Goal: Obtain resource: Download file/media

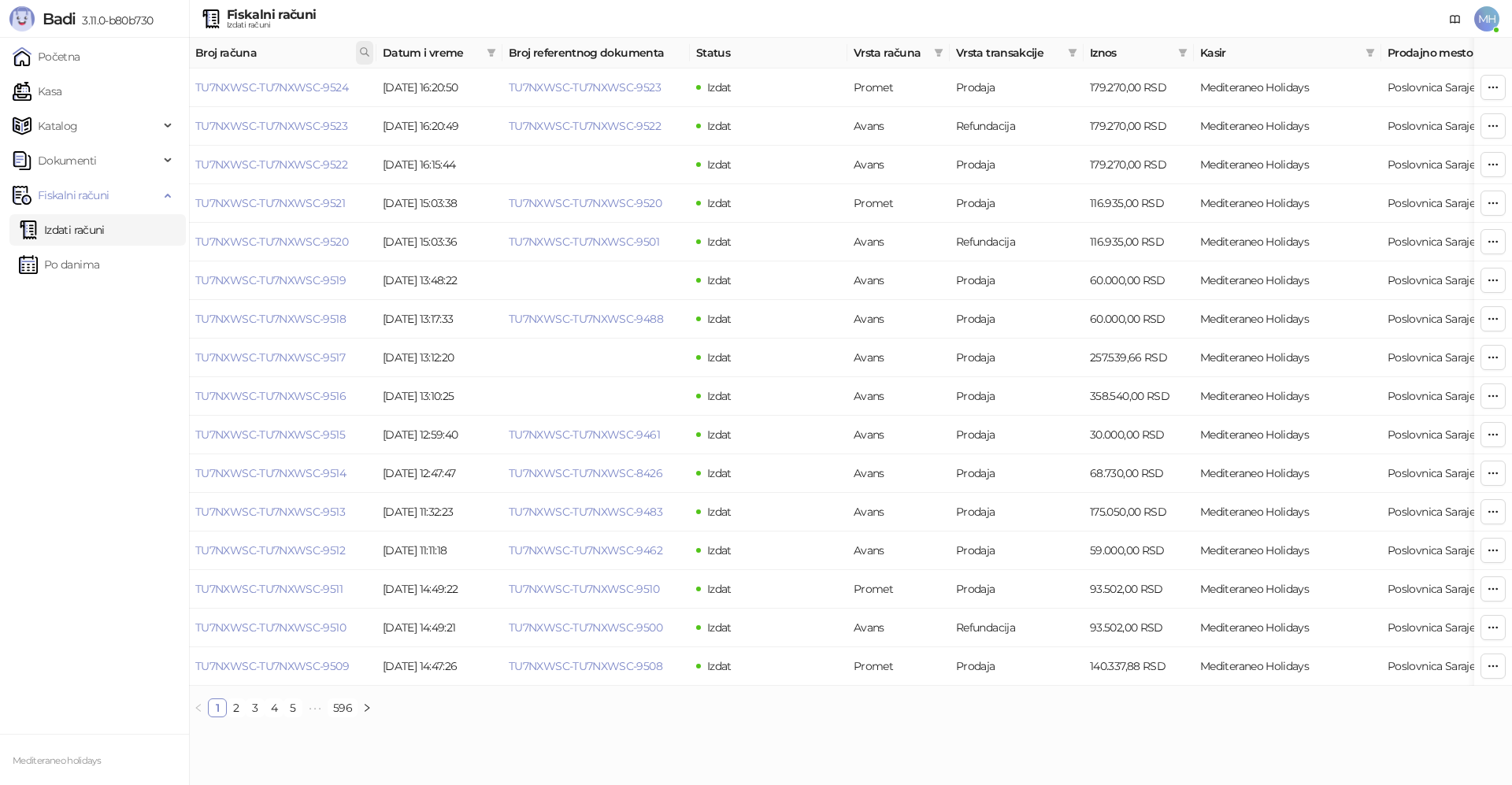
click at [365, 49] on icon at bounding box center [364, 52] width 8 height 8
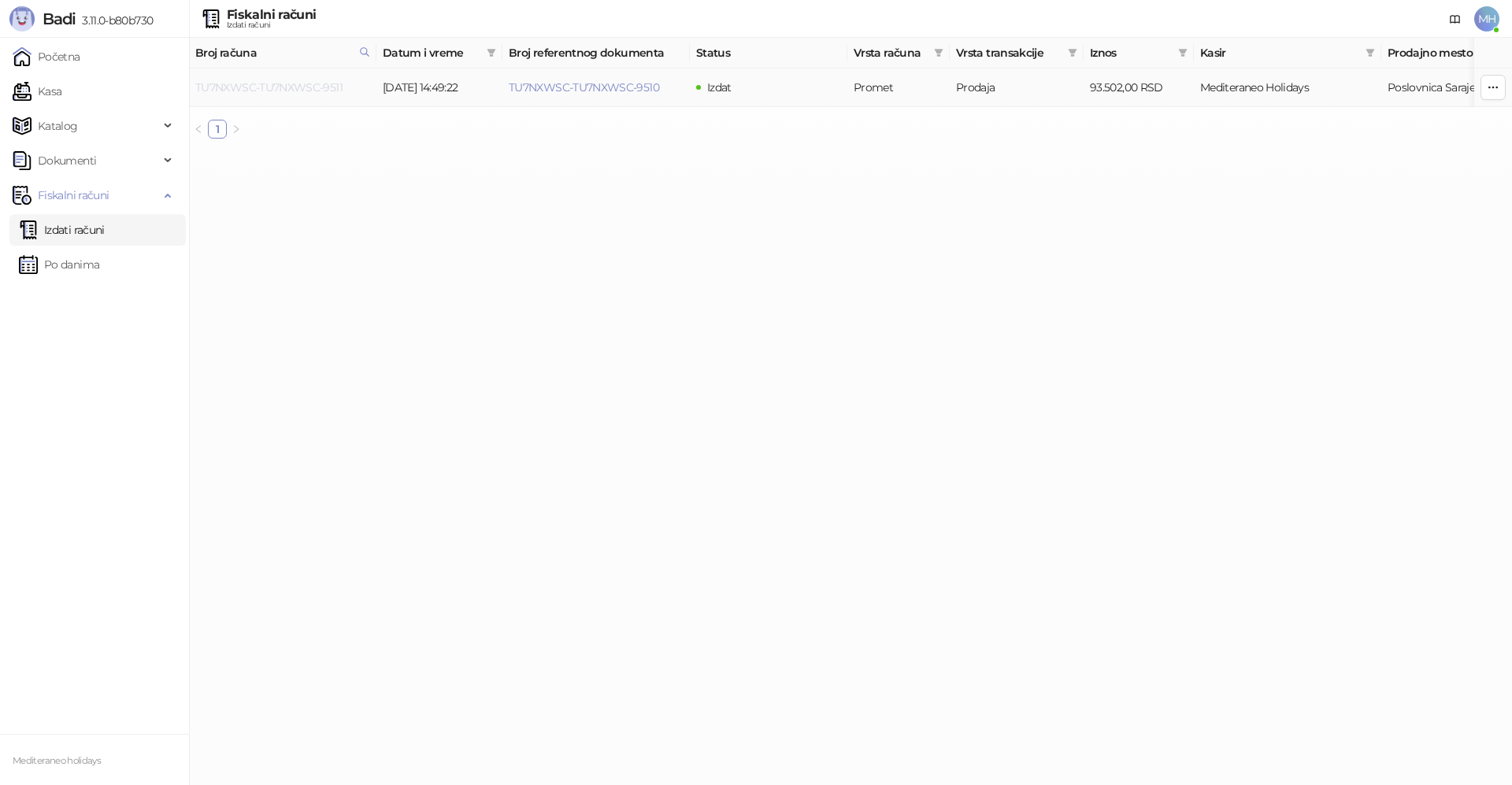
click at [309, 88] on link "TU7NXWSC-TU7NXWSC-9511" at bounding box center [268, 87] width 147 height 14
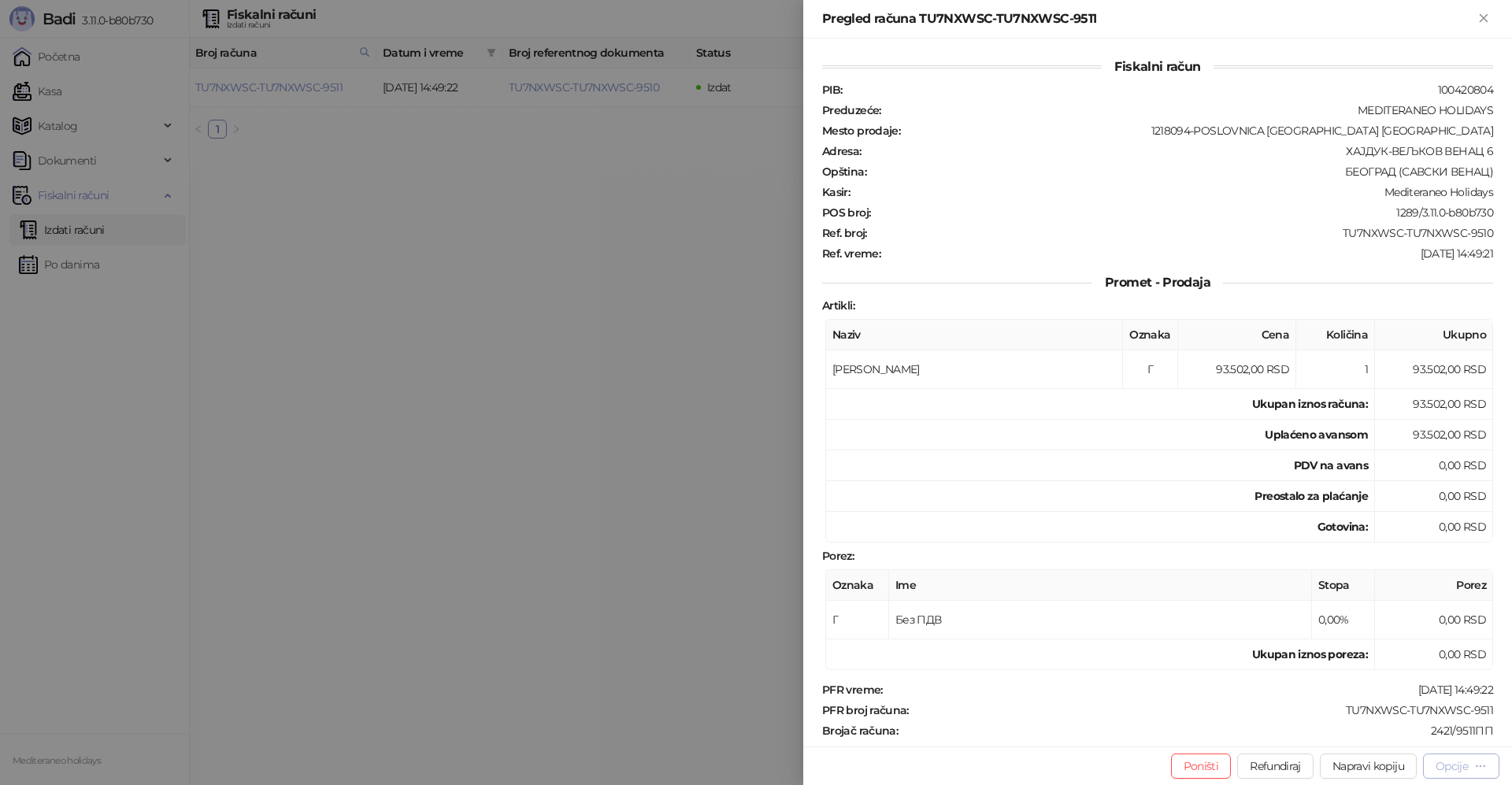
click at [1460, 776] on button "Opcije" at bounding box center [1461, 766] width 76 height 25
click at [1443, 737] on span "Preuzmi u PDF formatu" at bounding box center [1406, 734] width 161 height 17
click at [1489, 17] on icon "Zatvori" at bounding box center [1483, 18] width 14 height 14
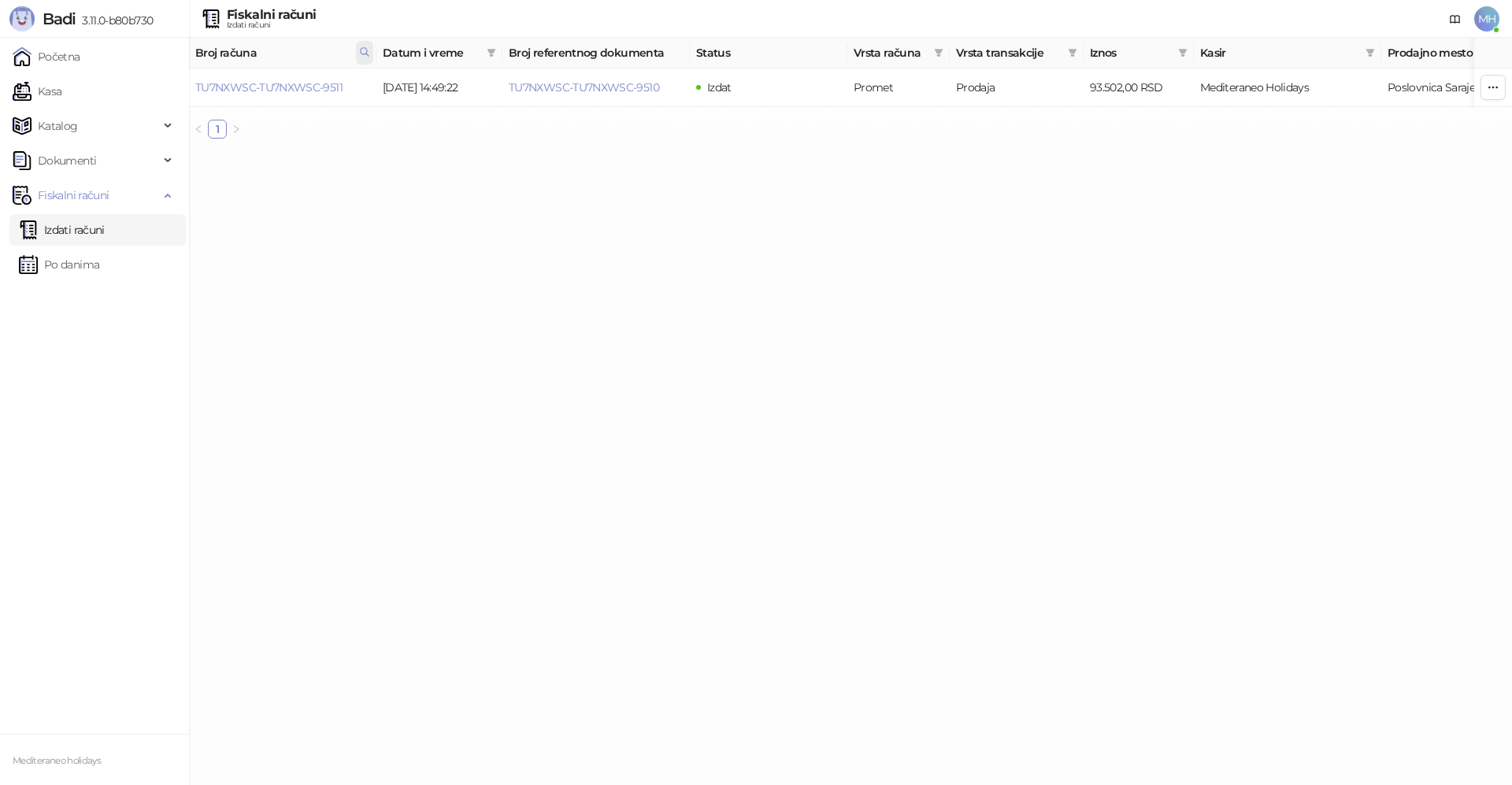
click at [363, 53] on icon at bounding box center [364, 52] width 11 height 11
click at [160, 81] on body "Badi 3.11.0-b80b730 Početna Kasa Katalog Dokumenti Fiskalni računi Izdati račun…" at bounding box center [756, 76] width 1512 height 151
click at [345, 87] on link "TU7NXWSC-TU7NXWSC-9509" at bounding box center [272, 87] width 154 height 14
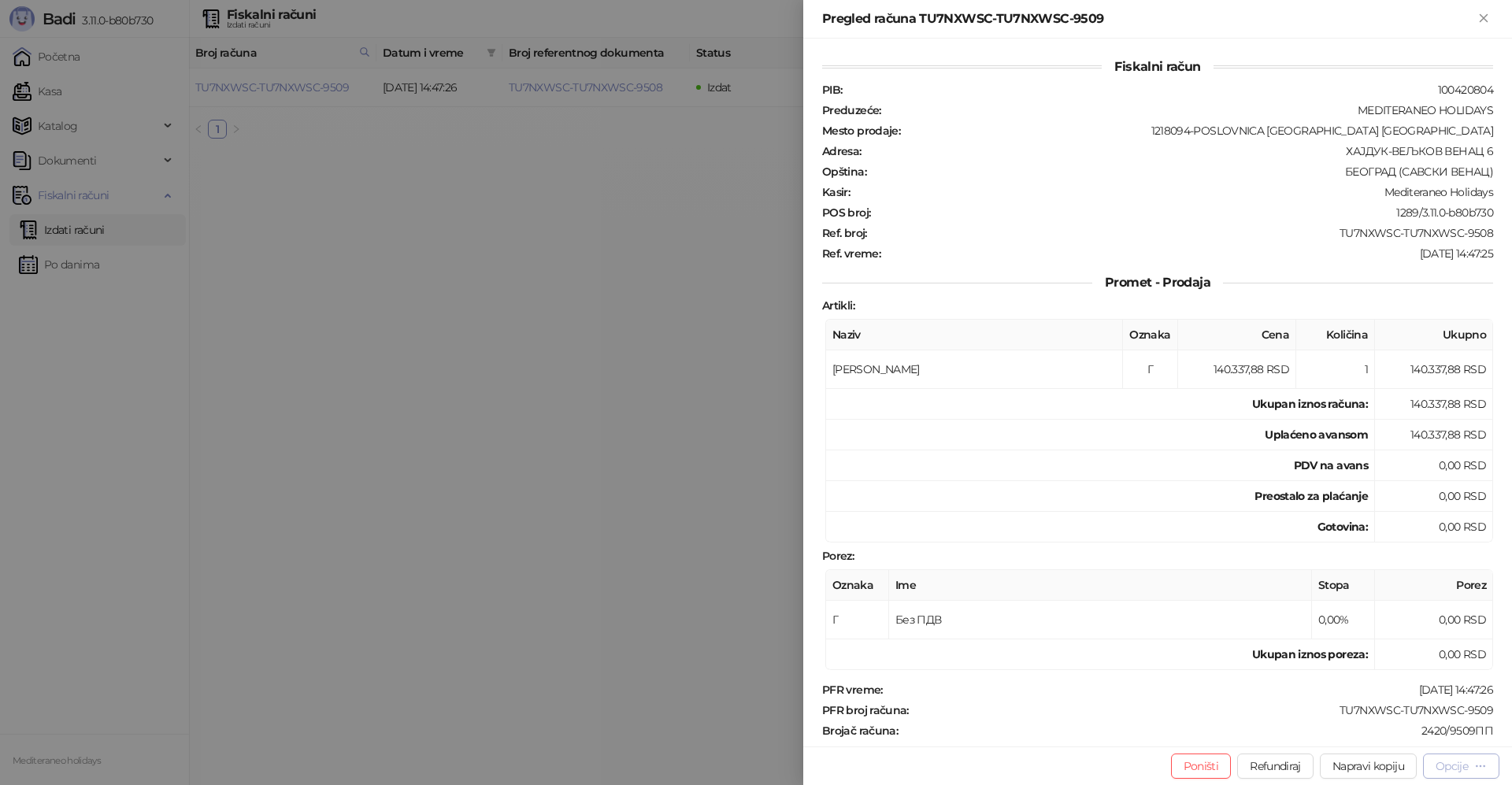
click at [1436, 760] on div "Opcije" at bounding box center [1452, 765] width 32 height 14
click at [1396, 732] on span "Preuzmi u PDF formatu" at bounding box center [1406, 734] width 161 height 17
click at [1478, 16] on icon "Zatvori" at bounding box center [1483, 18] width 14 height 14
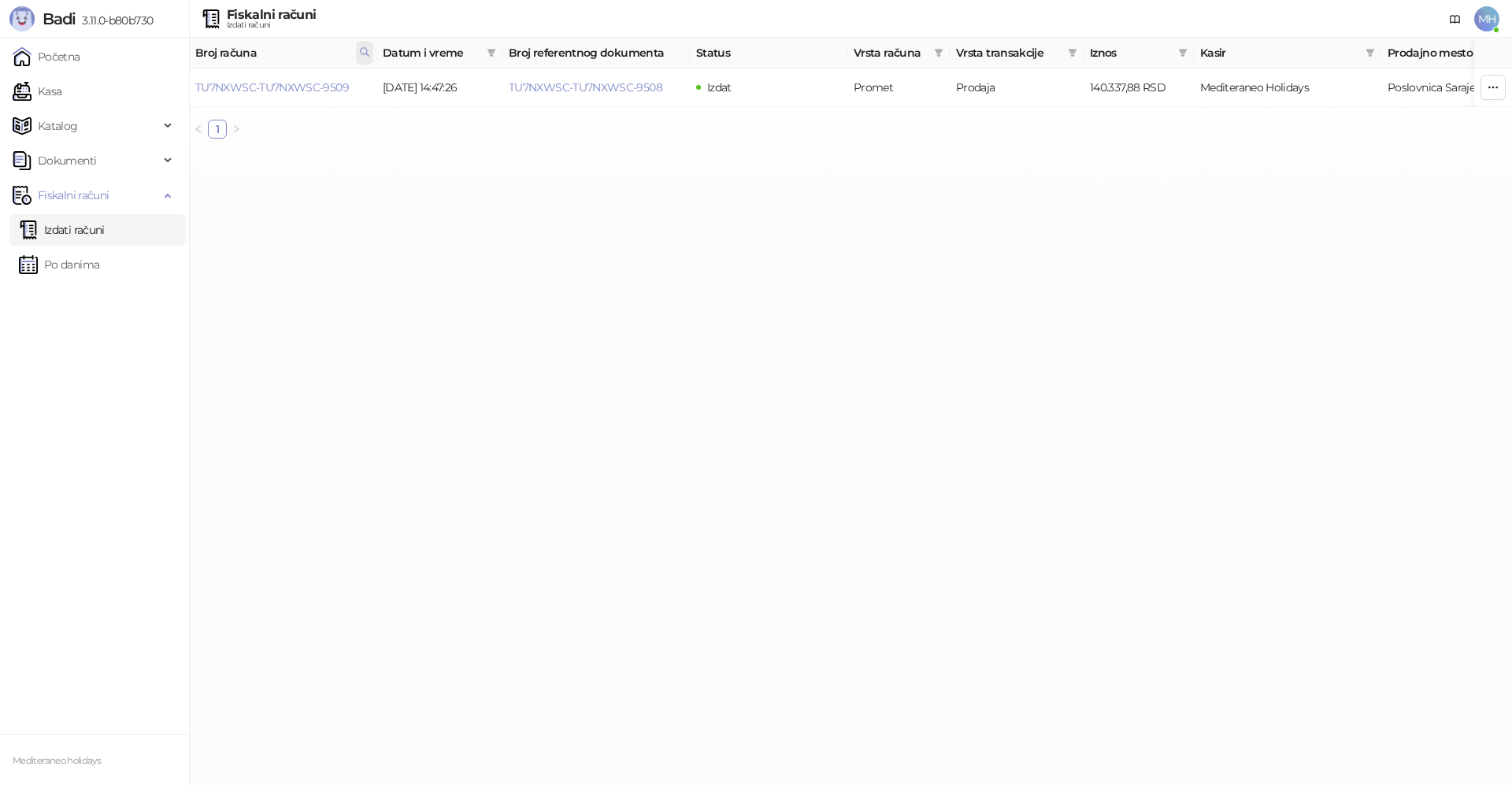
click at [362, 49] on icon at bounding box center [364, 52] width 8 height 8
drag, startPoint x: 216, startPoint y: 84, endPoint x: 126, endPoint y: 89, distance: 90.1
click at [125, 89] on body "Badi 3.11.0-b80b730 Početna Kasa Katalog Dokumenti Fiskalni računi Izdati račun…" at bounding box center [756, 76] width 1512 height 151
type input "****"
click at [289, 89] on link "TU7NXWSC-TU7NXWSC-9508" at bounding box center [272, 87] width 154 height 14
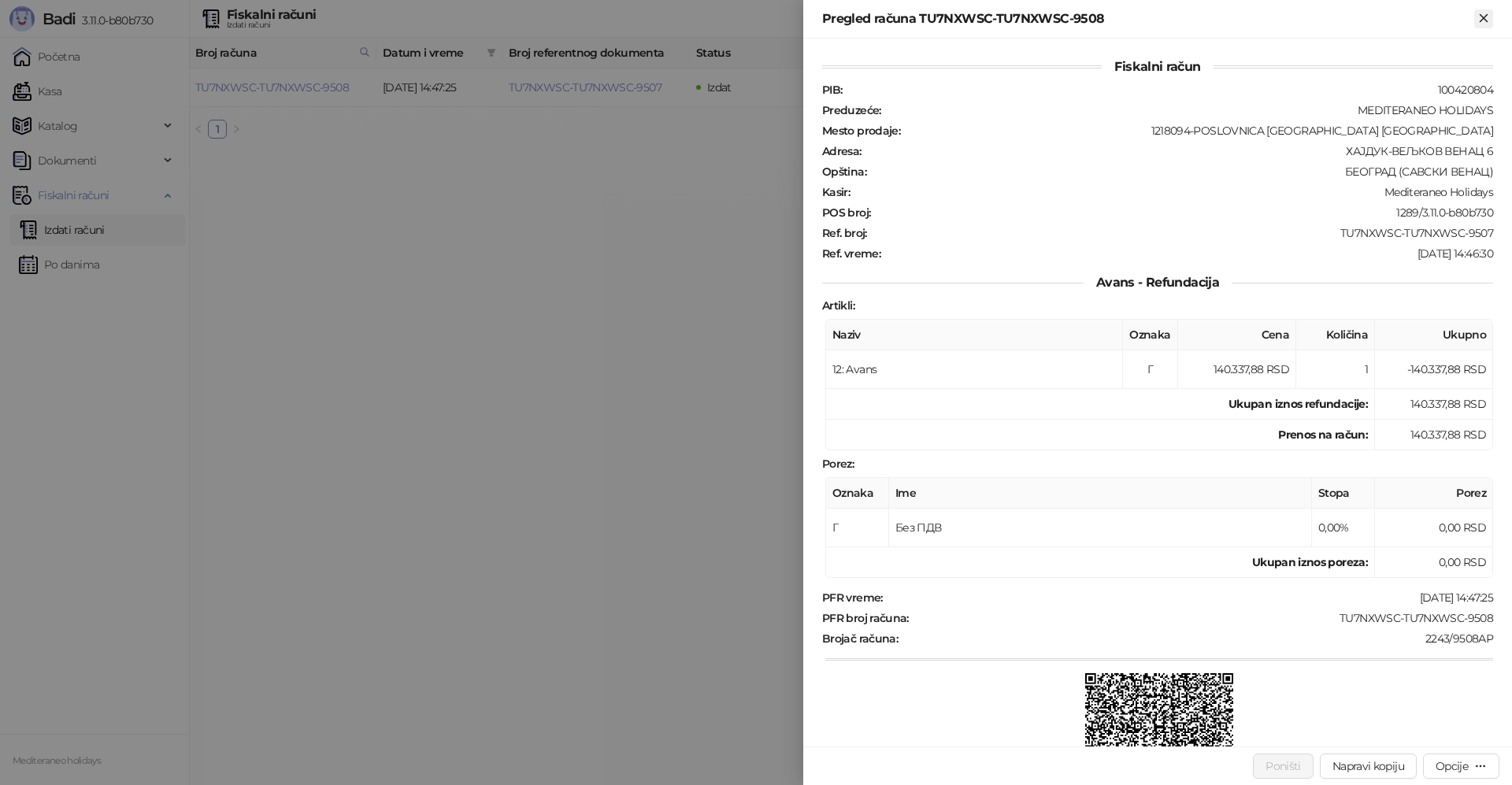
click at [1485, 15] on icon "Zatvori" at bounding box center [1483, 18] width 14 height 14
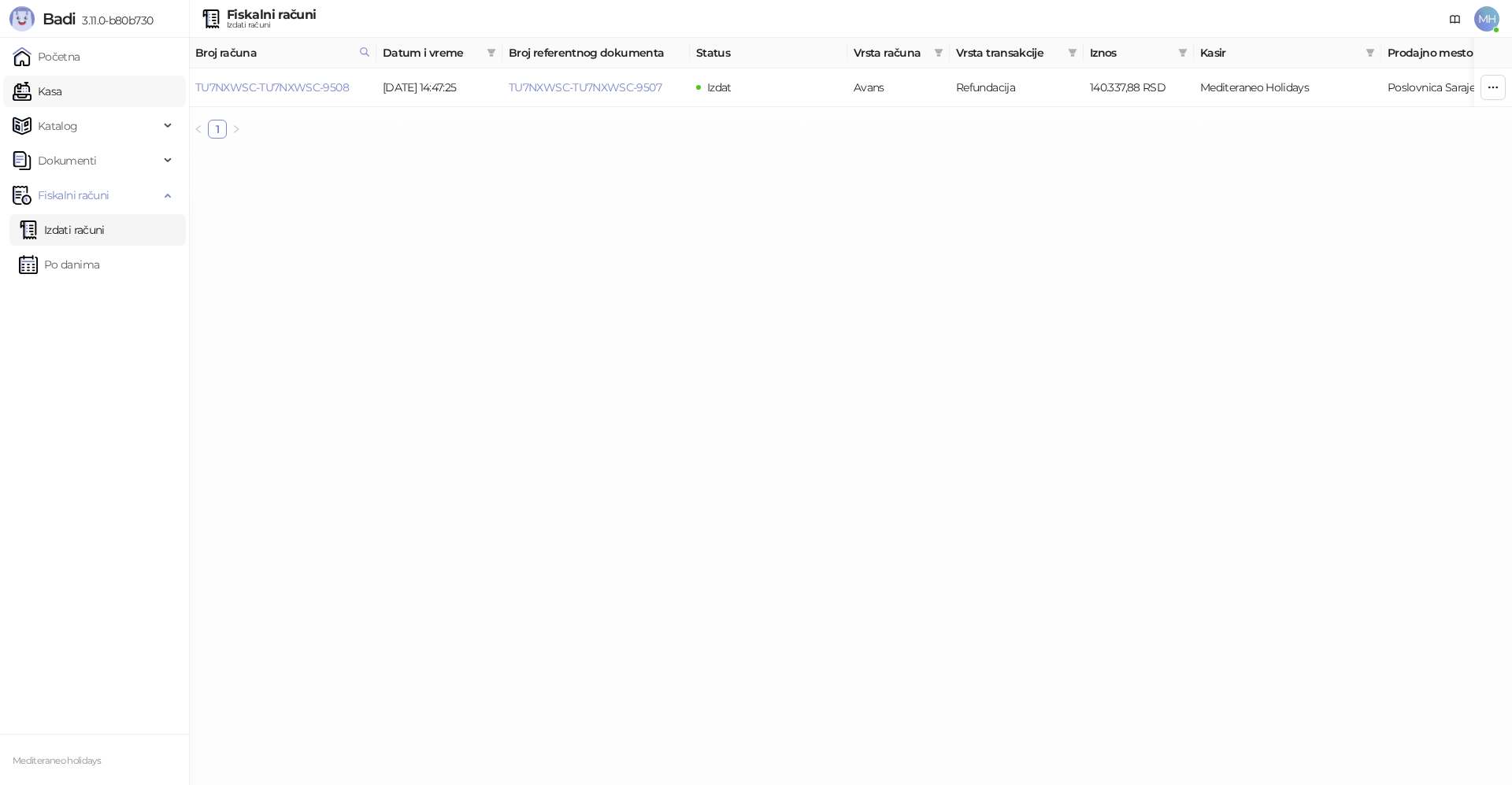
click at [61, 93] on link "Kasa" at bounding box center [37, 91] width 49 height 31
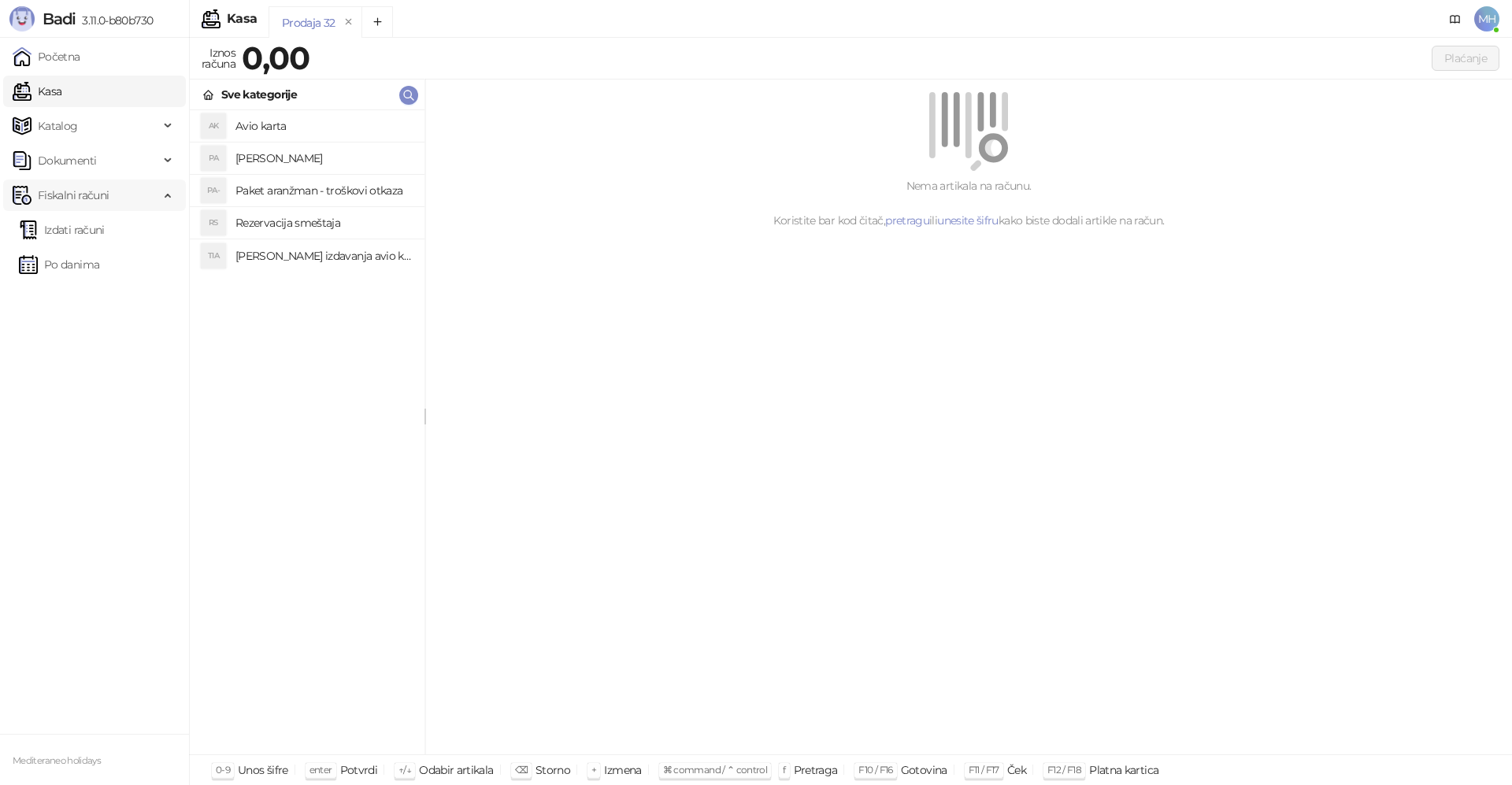
click at [84, 196] on span "Fiskalni računi" at bounding box center [73, 194] width 70 height 31
click at [84, 195] on span "Fiskalni računi" at bounding box center [73, 194] width 70 height 31
click at [86, 227] on link "Izdati računi" at bounding box center [61, 229] width 86 height 31
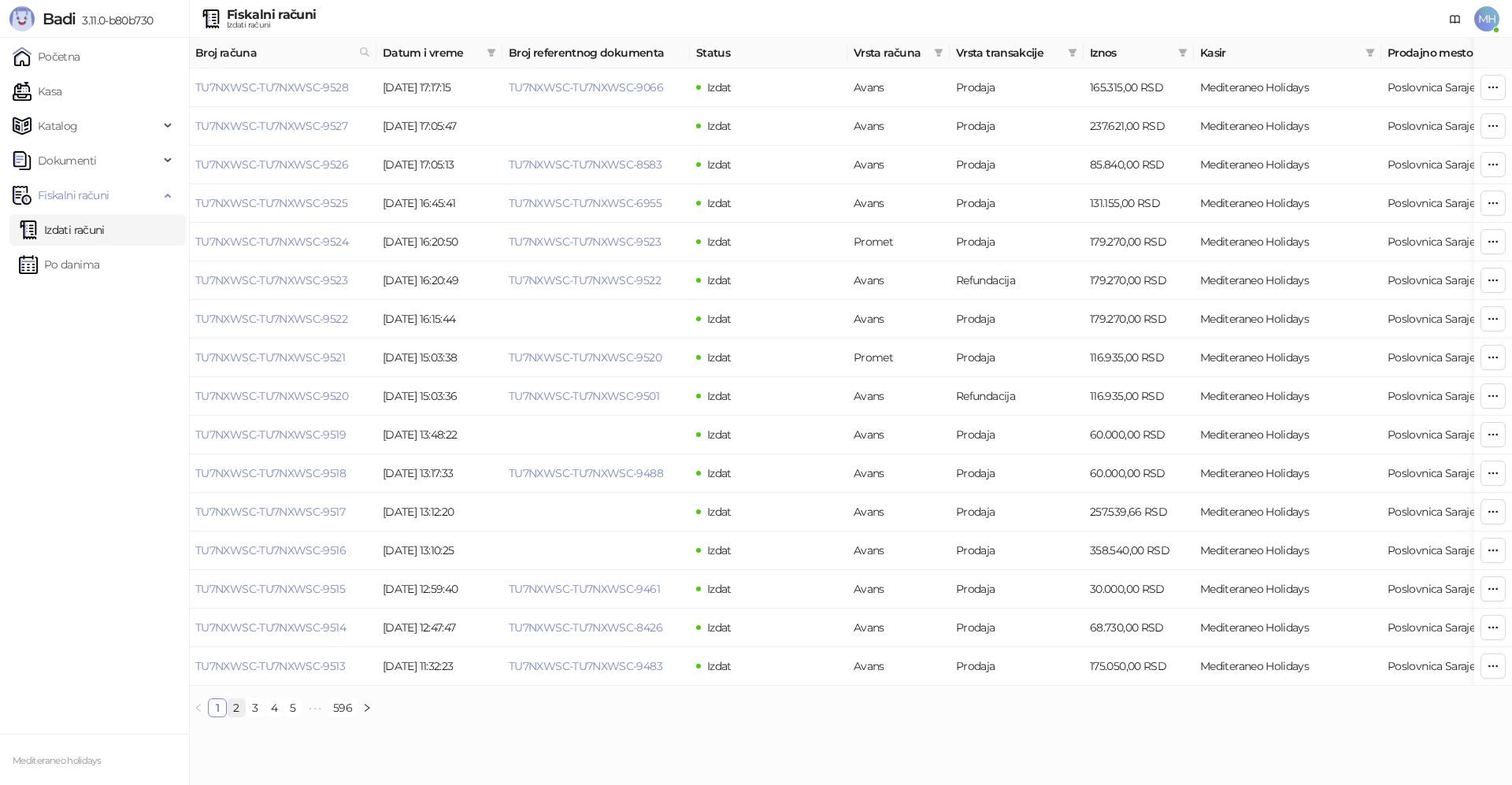
click at [236, 716] on link "2" at bounding box center [236, 708] width 17 height 17
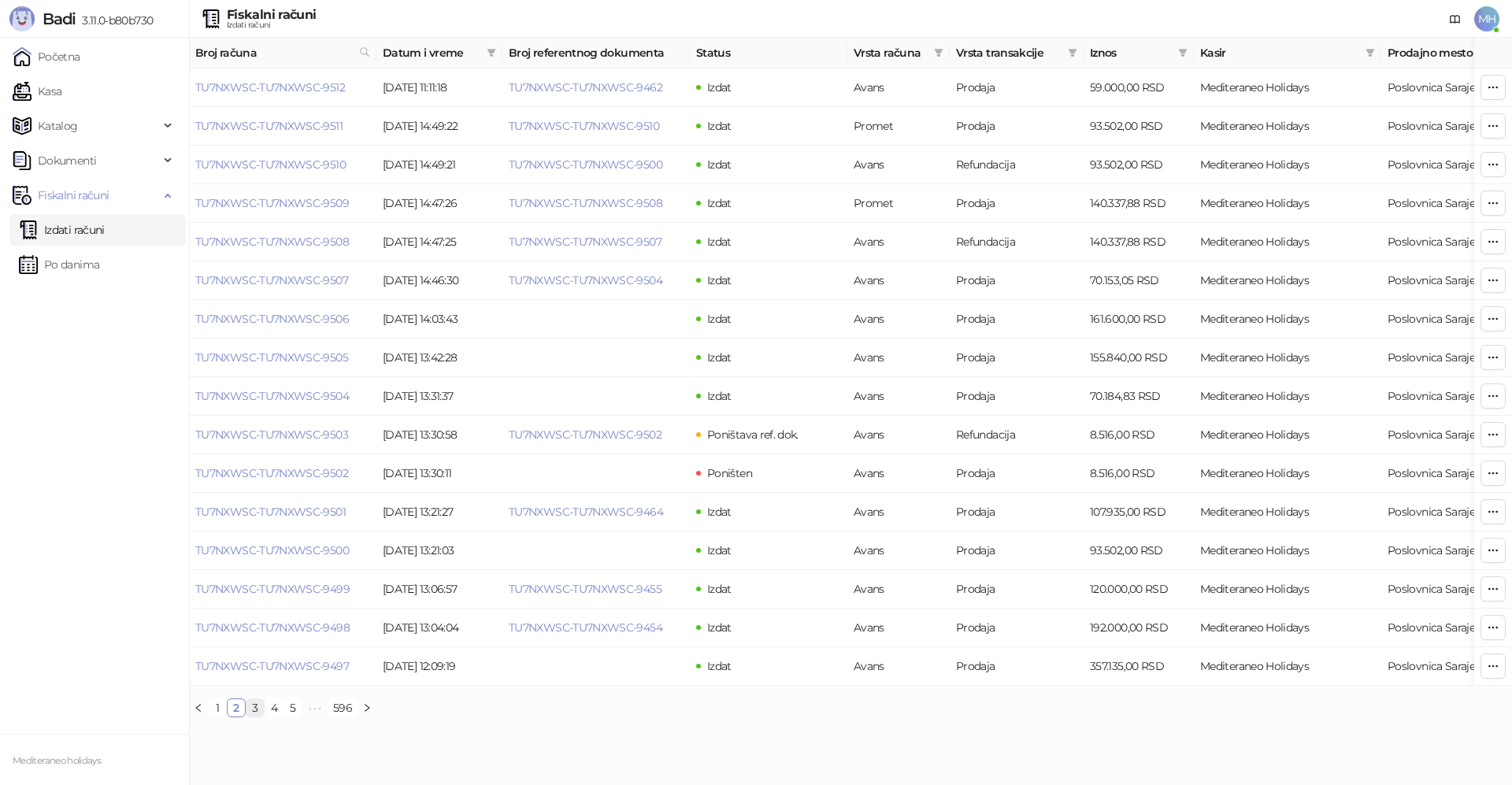
click at [255, 716] on link "3" at bounding box center [255, 708] width 17 height 17
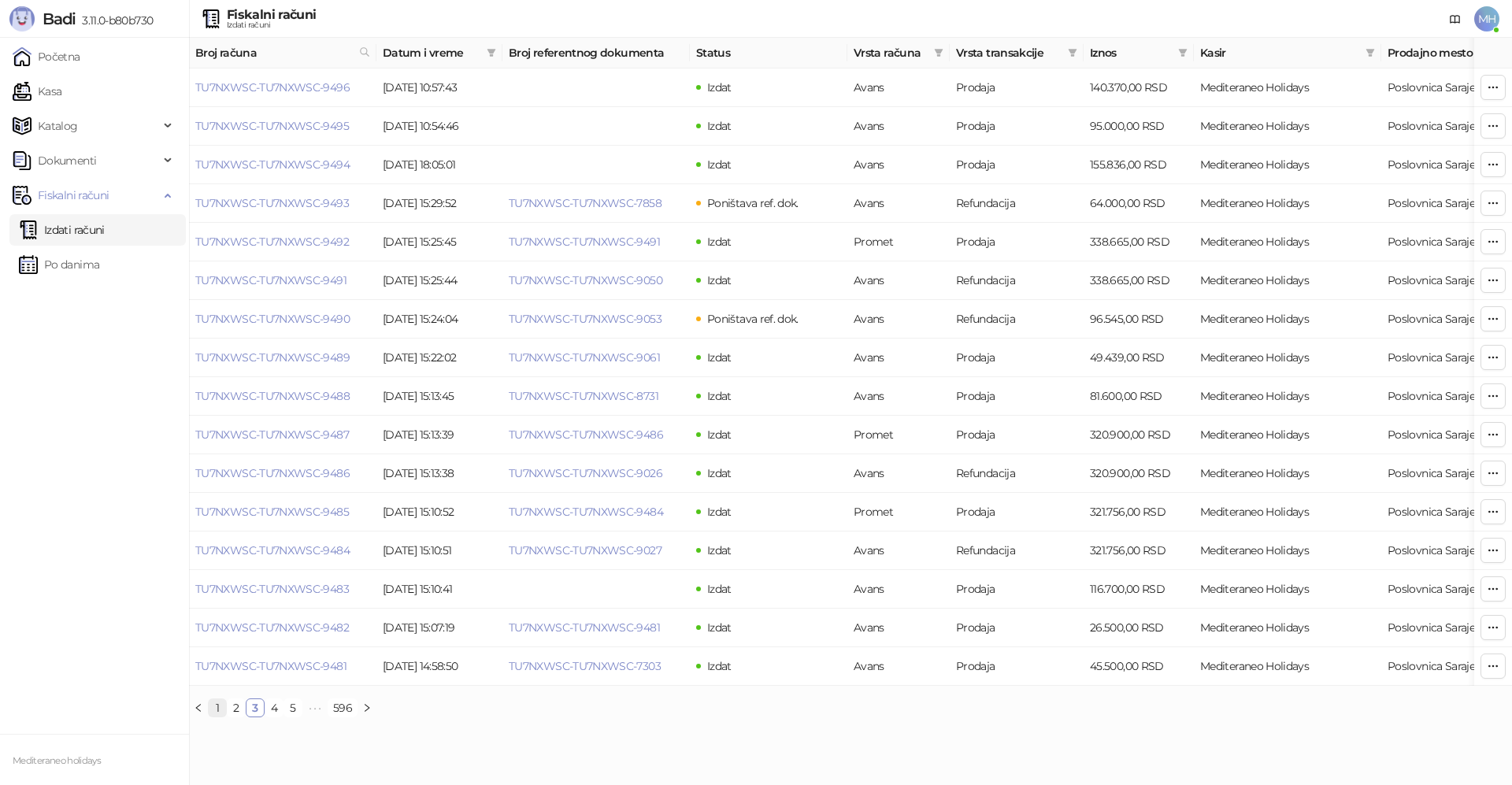
click at [211, 716] on link "1" at bounding box center [217, 708] width 17 height 17
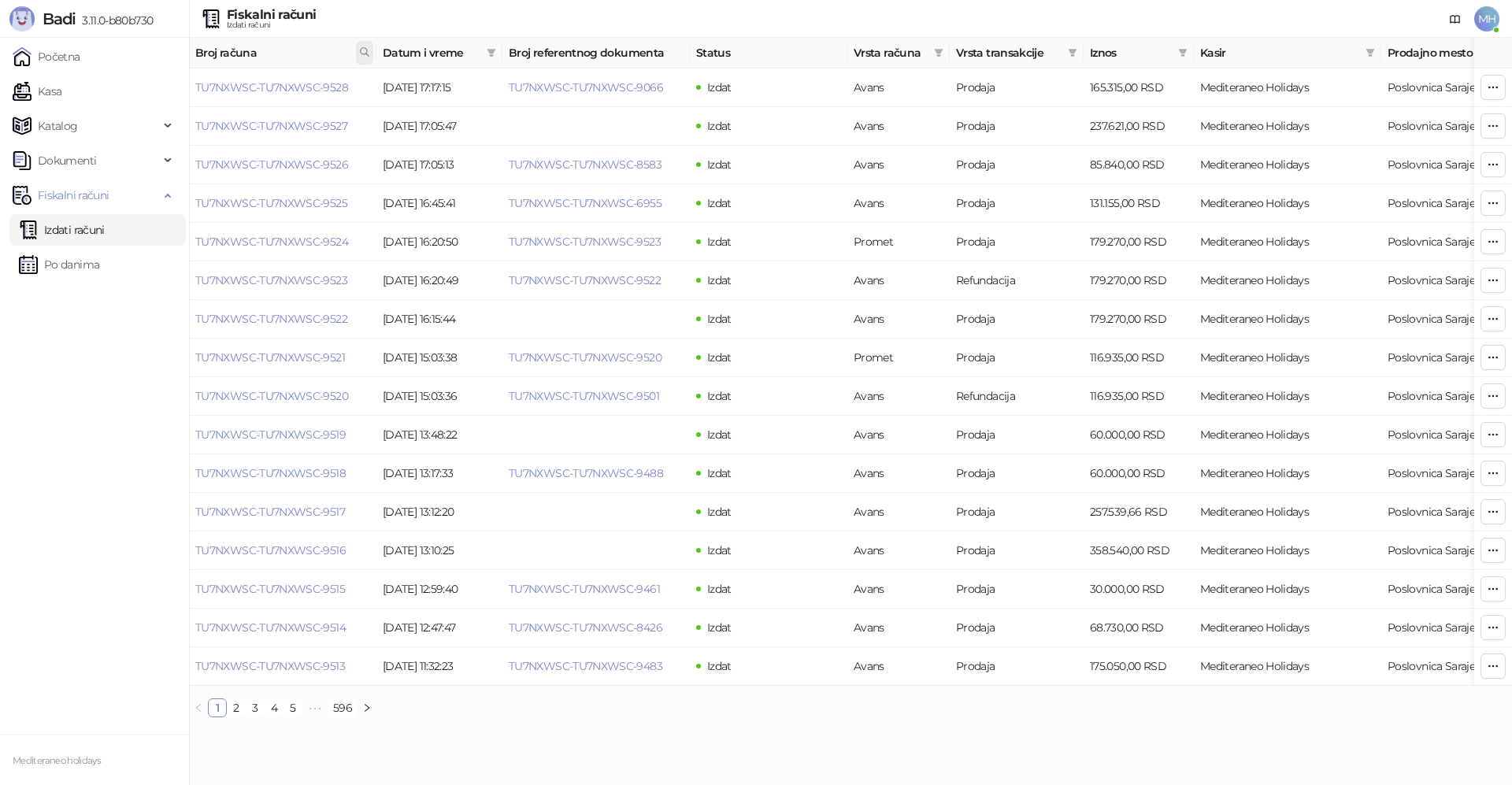
click at [364, 53] on icon at bounding box center [364, 52] width 11 height 11
type input "****"
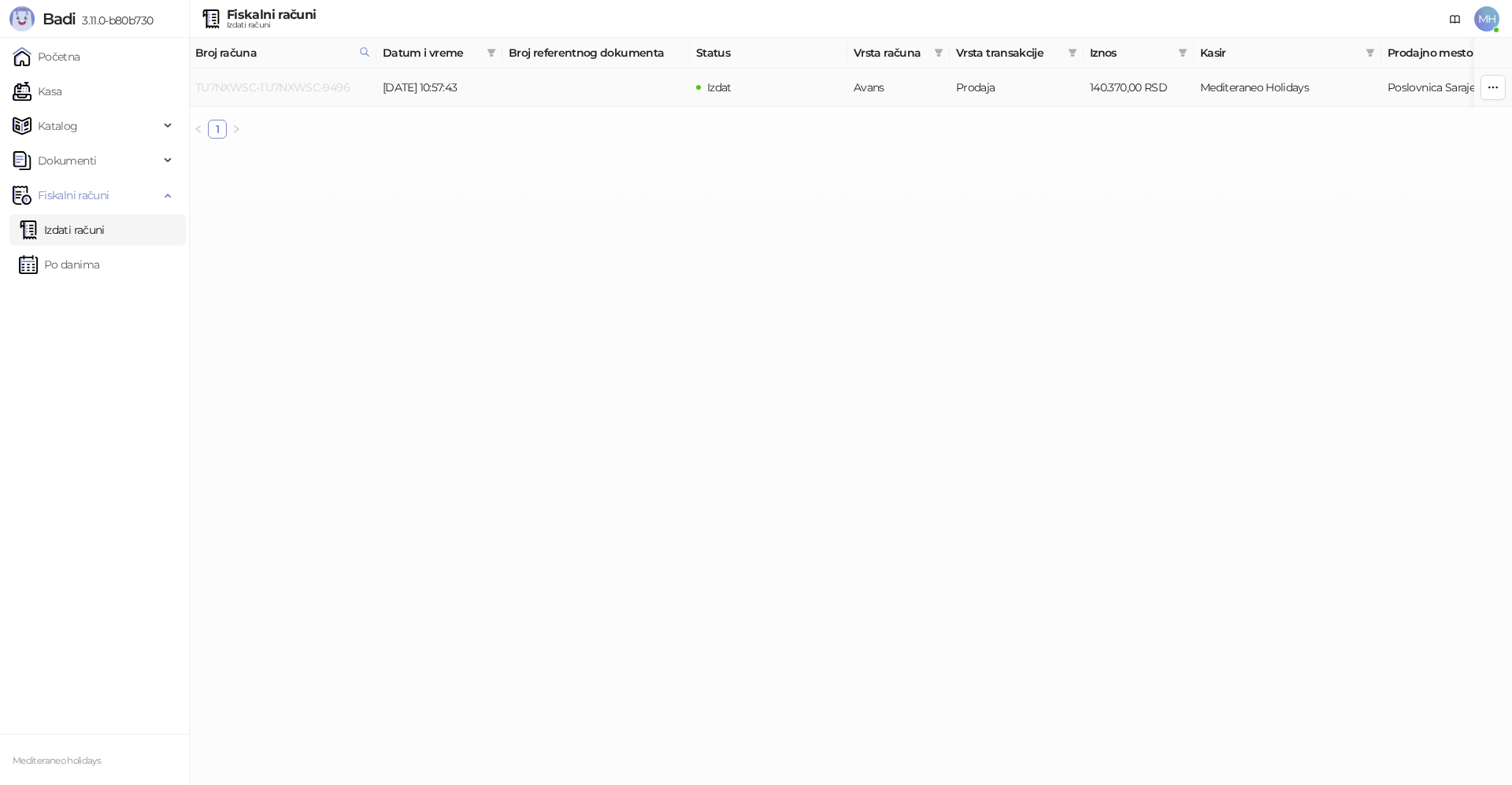
click at [309, 91] on link "TU7NXWSC-TU7NXWSC-9496" at bounding box center [273, 87] width 155 height 14
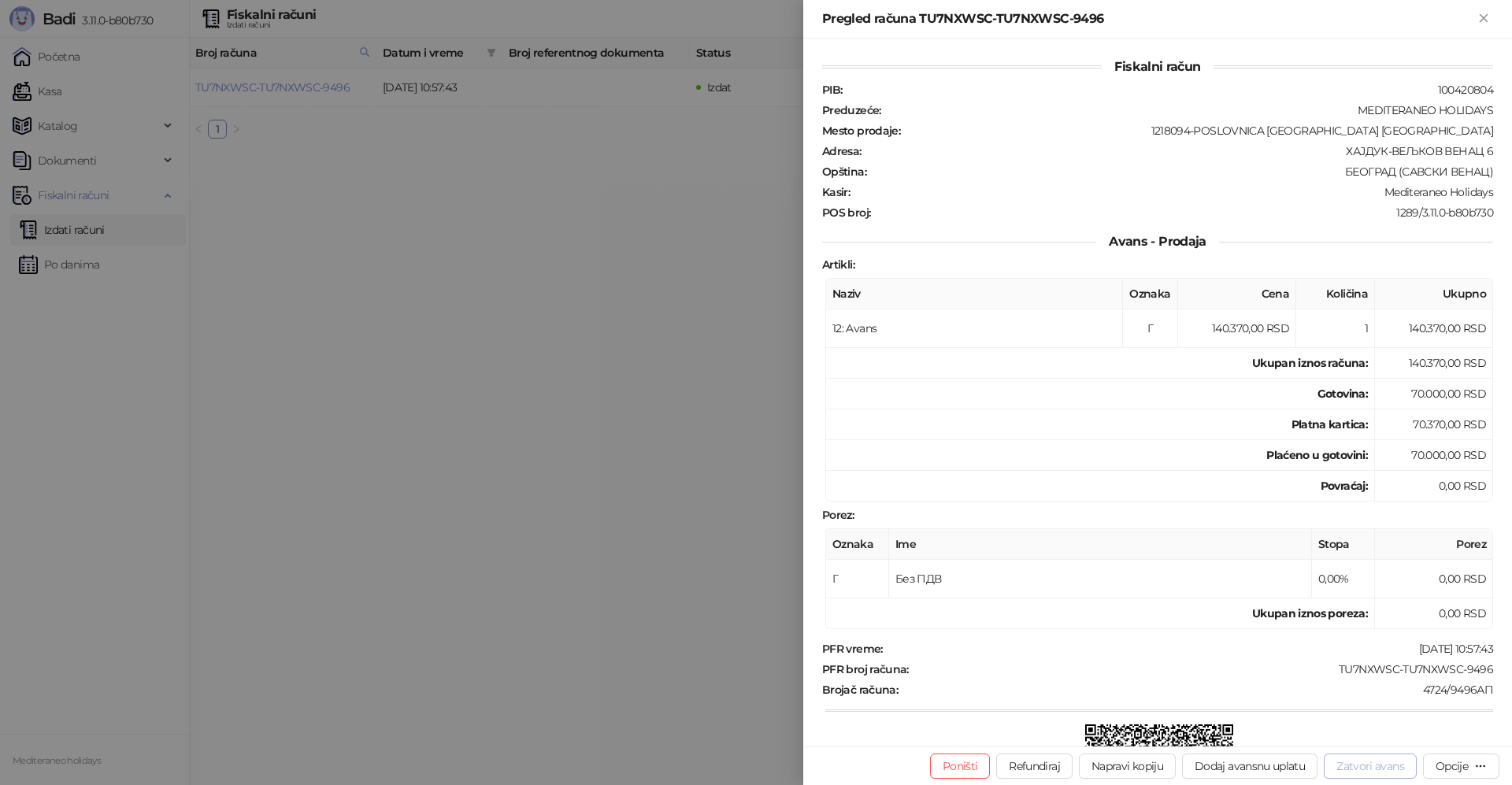
click at [1356, 763] on button "Zatvori avans" at bounding box center [1369, 766] width 93 height 25
type input "**********"
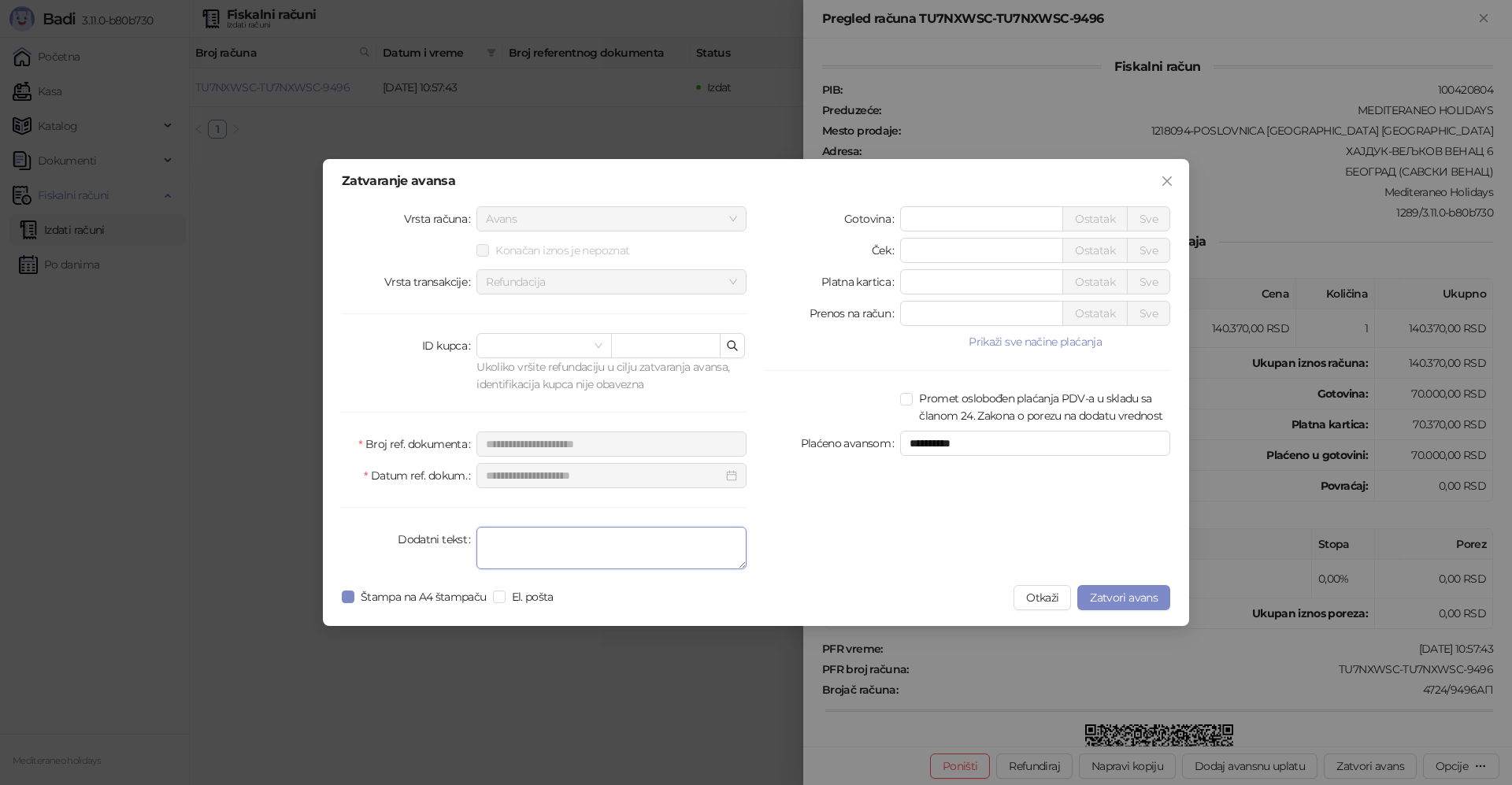
click at [576, 541] on textarea "Dodatni tekst" at bounding box center [611, 547] width 270 height 42
type textarea "*******"
click at [1126, 592] on span "Zatvori avans" at bounding box center [1124, 597] width 68 height 14
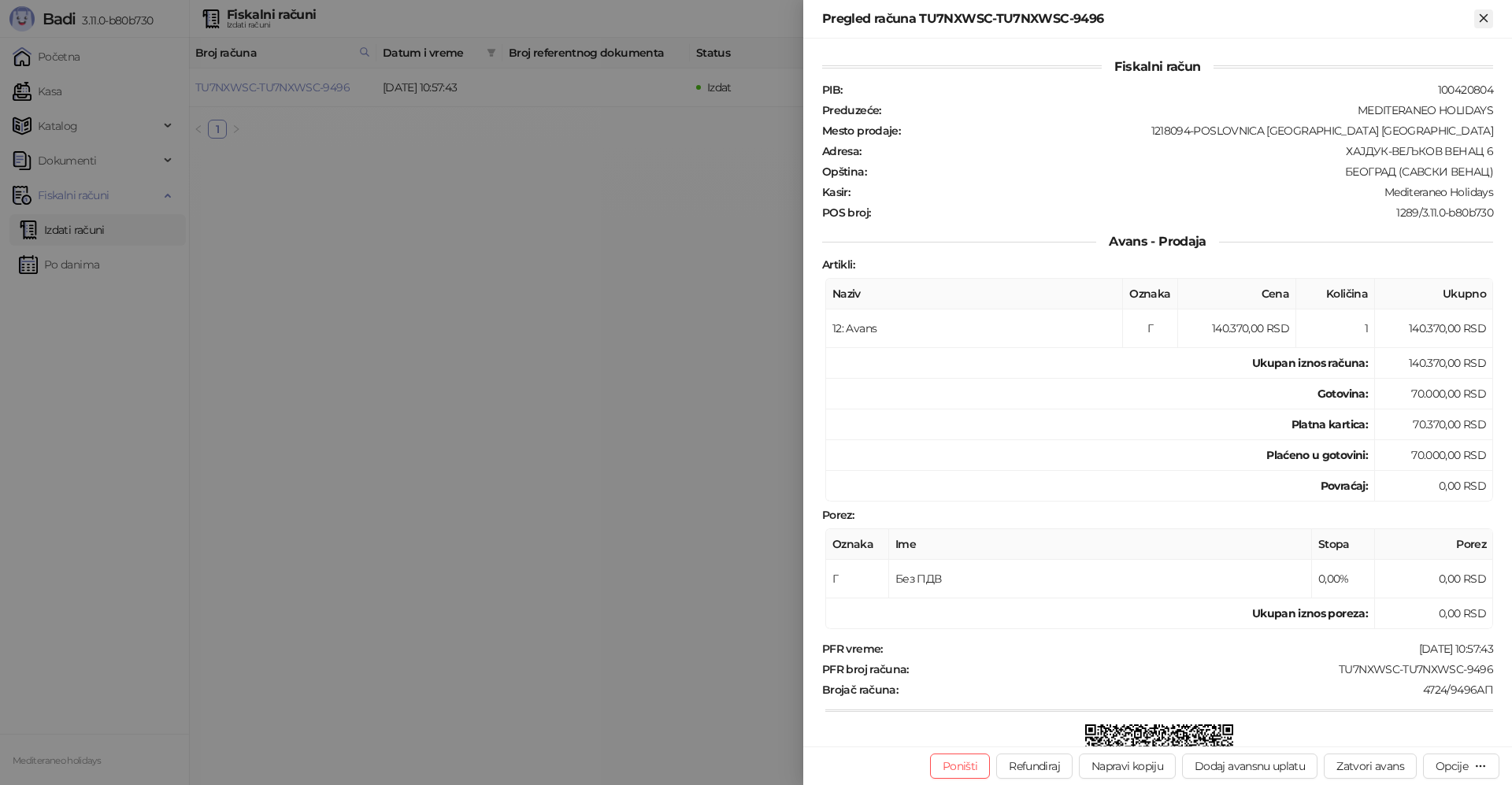
click at [1486, 22] on icon "Zatvori" at bounding box center [1483, 18] width 14 height 14
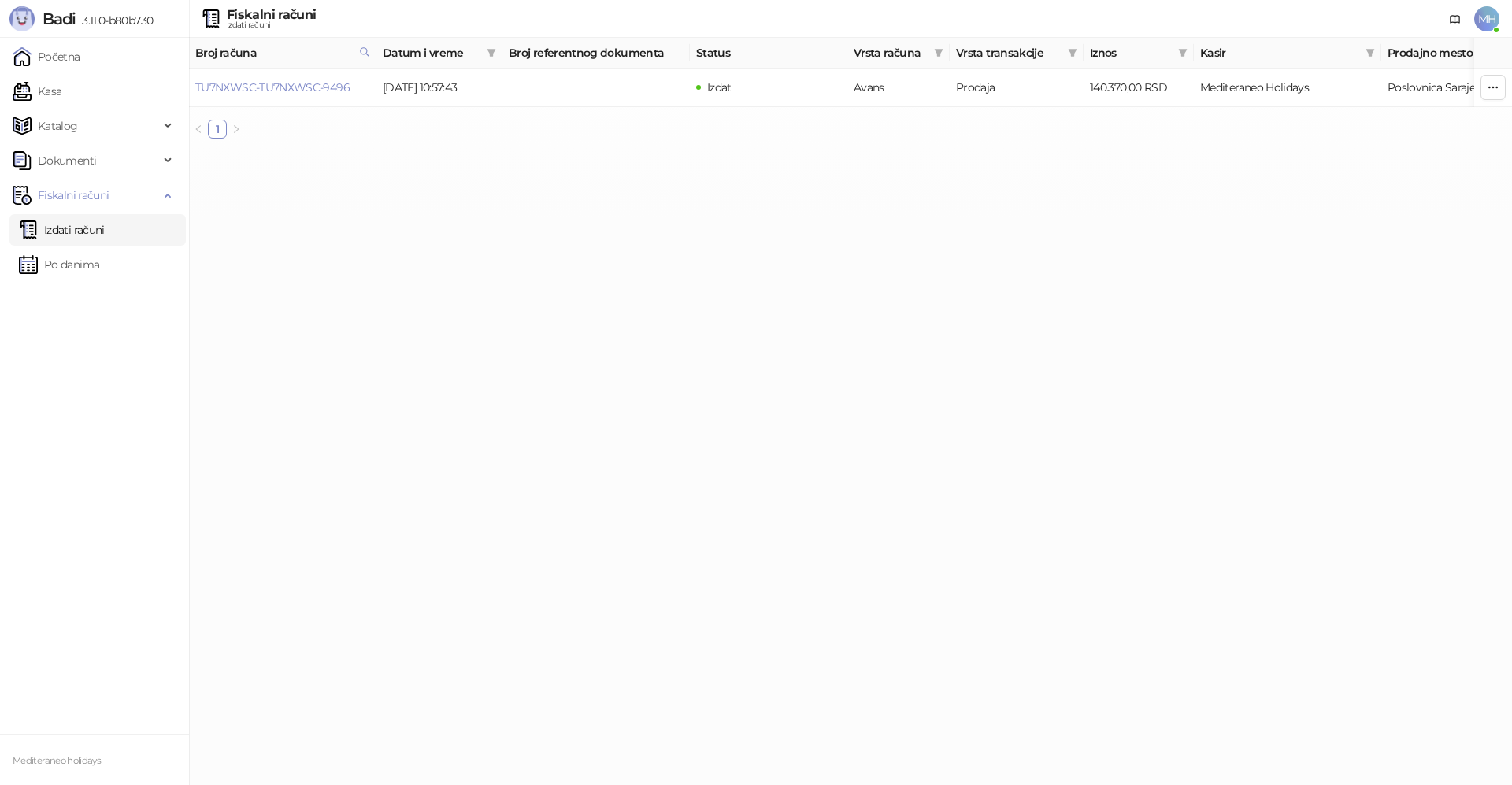
click at [84, 227] on link "Izdati računi" at bounding box center [61, 229] width 86 height 31
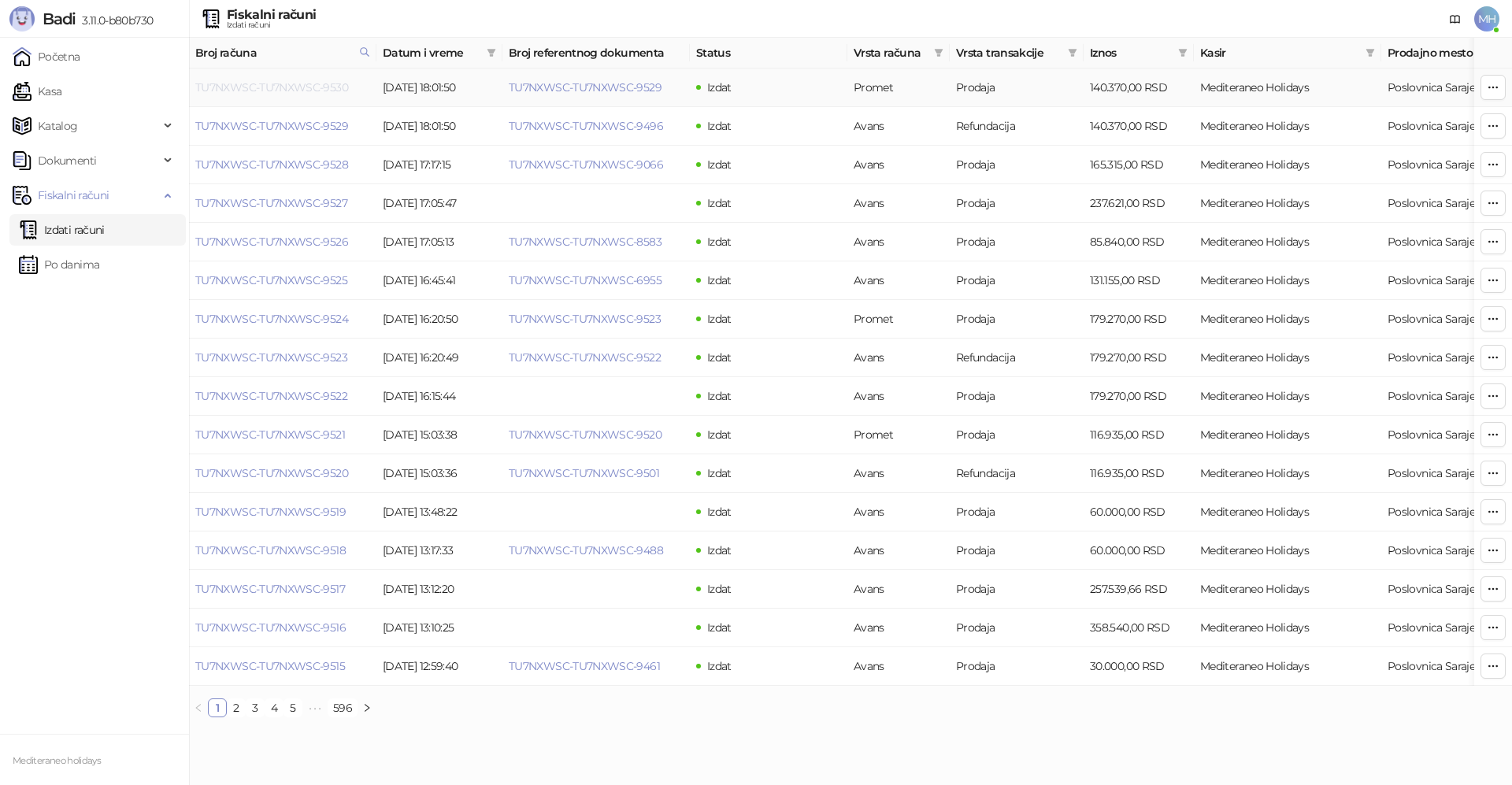
click at [341, 87] on link "TU7NXWSC-TU7NXWSC-9530" at bounding box center [272, 87] width 153 height 14
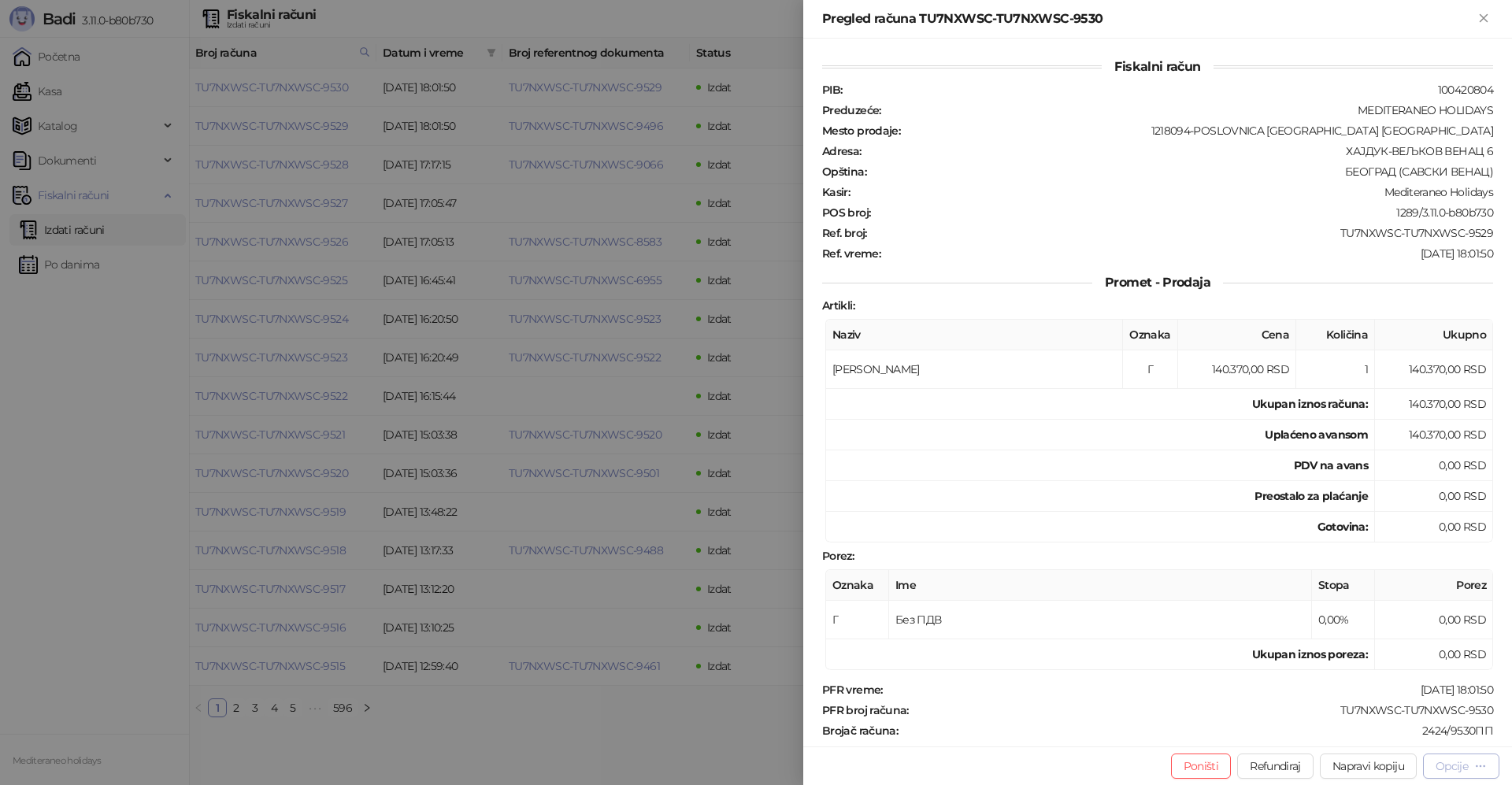
click at [1444, 768] on div "Opcije" at bounding box center [1452, 765] width 32 height 14
click at [1363, 735] on span "Preuzmi u PDF formatu" at bounding box center [1406, 734] width 161 height 17
click at [1477, 16] on icon "Zatvori" at bounding box center [1483, 18] width 14 height 14
